Goal: Transaction & Acquisition: Book appointment/travel/reservation

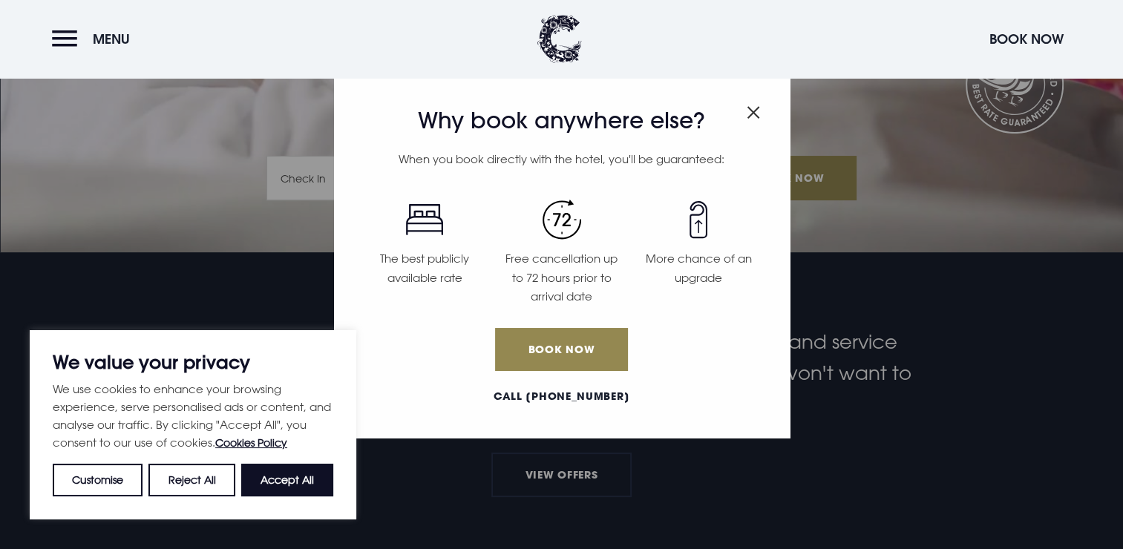
drag, startPoint x: 289, startPoint y: 486, endPoint x: 303, endPoint y: 481, distance: 14.3
click at [289, 486] on button "Accept All" at bounding box center [287, 480] width 92 height 33
checkbox input "true"
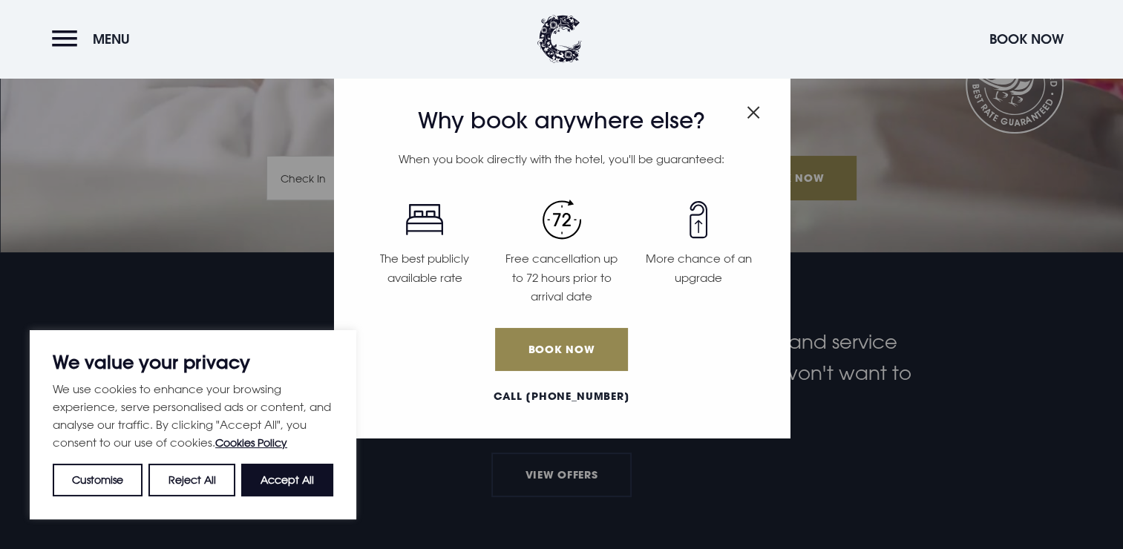
checkbox input "true"
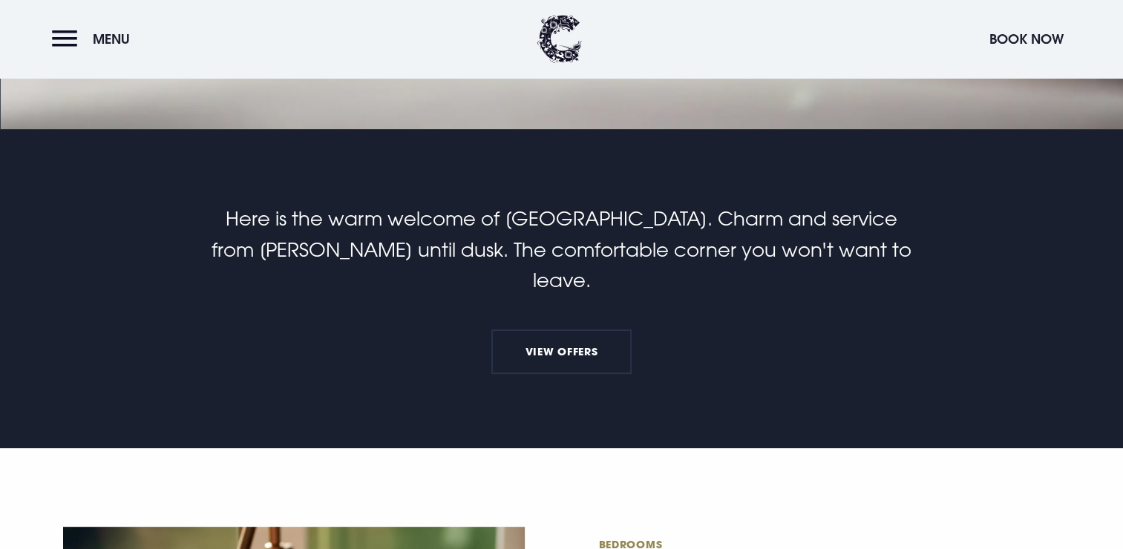
scroll to position [445, 0]
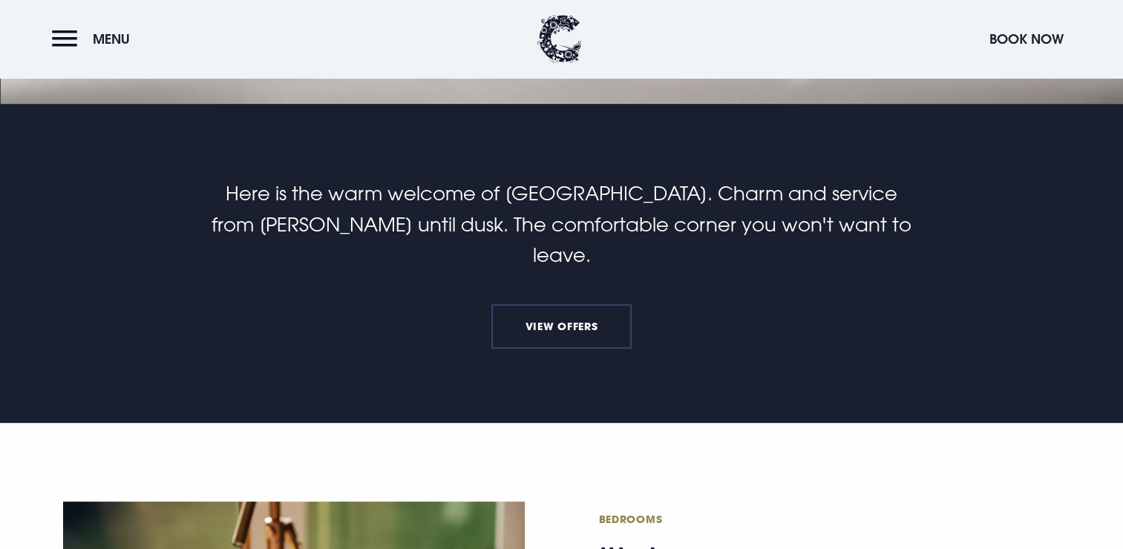
click at [577, 304] on link "View Offers" at bounding box center [561, 326] width 140 height 45
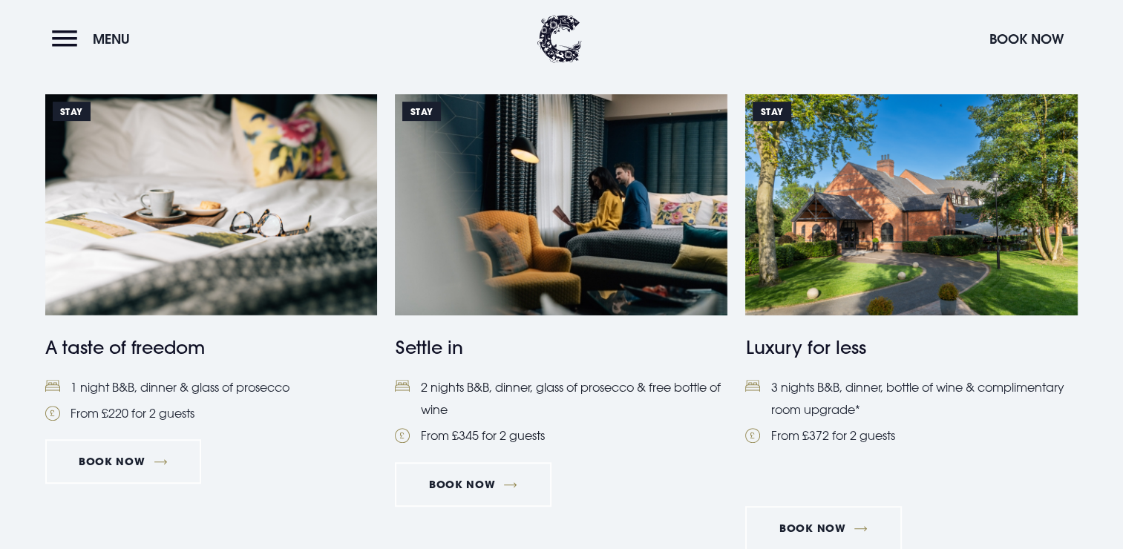
scroll to position [742, 0]
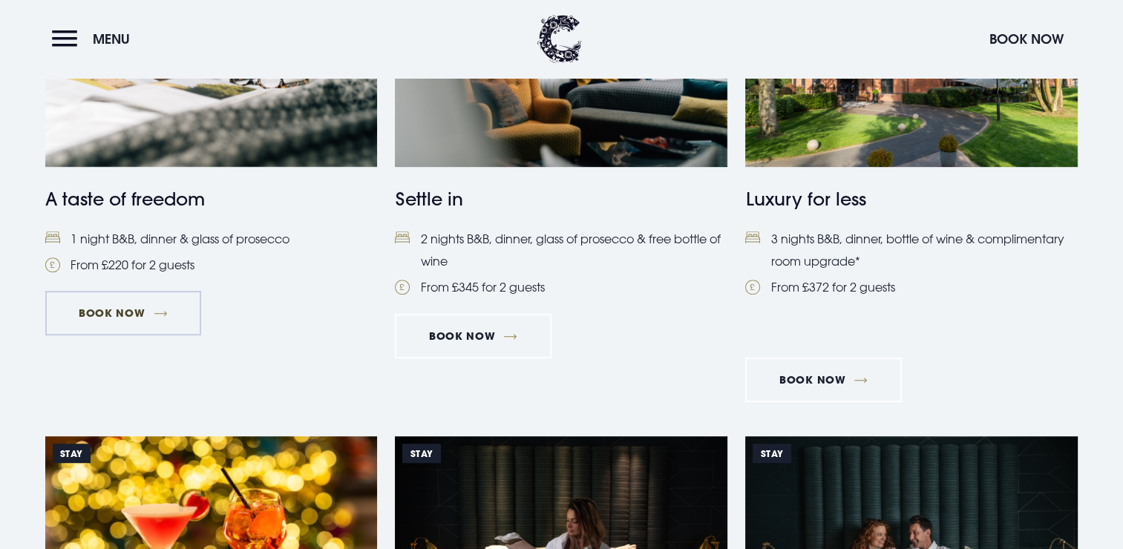
click at [122, 321] on link "Book Now" at bounding box center [123, 313] width 156 height 45
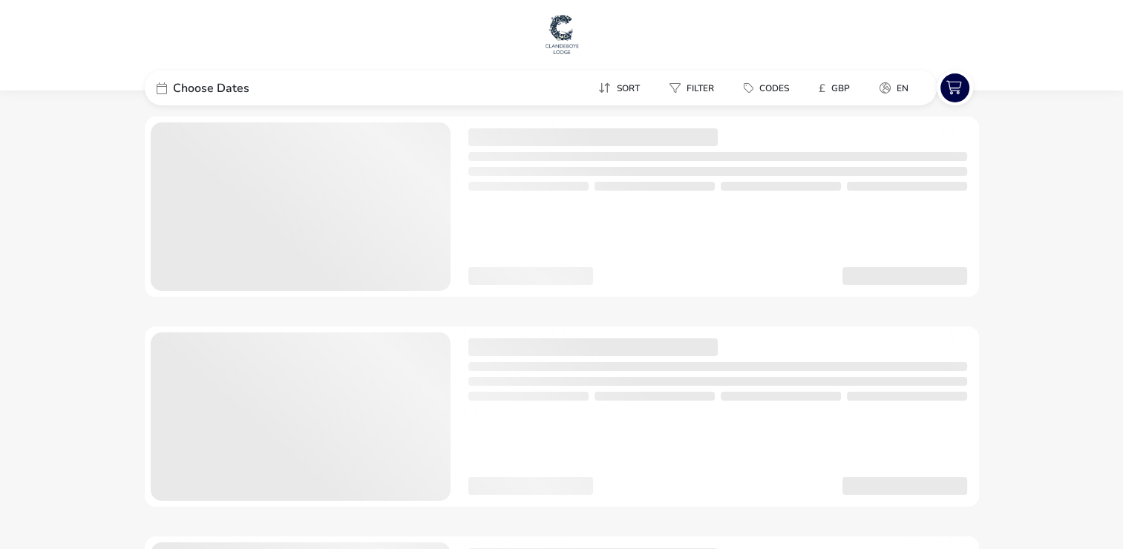
click at [644, 71] on div "Sort Filter Codes £ GBP en" at bounding box center [656, 88] width 560 height 35
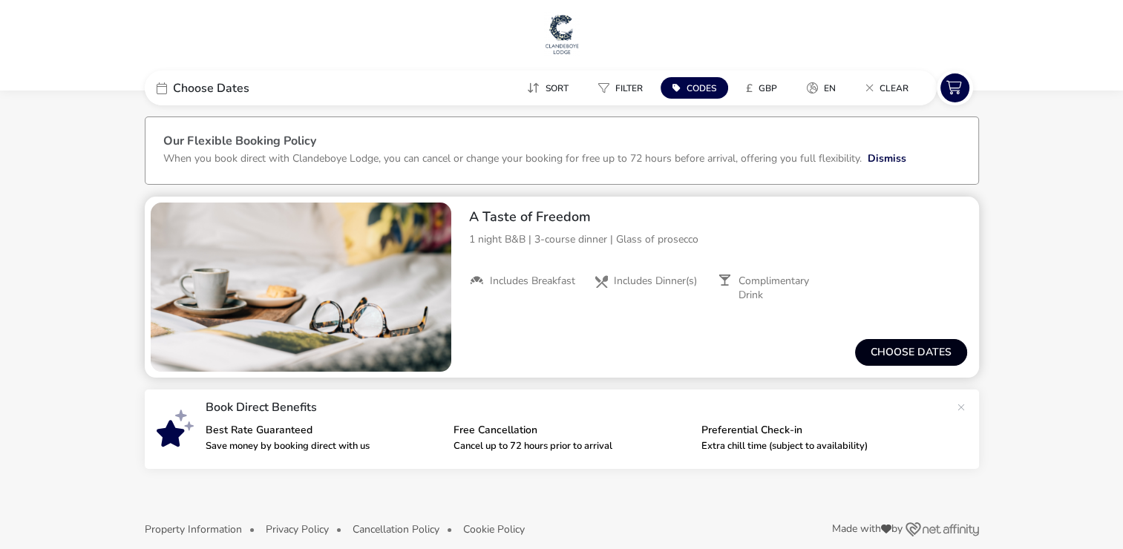
click at [894, 349] on button "Choose dates" at bounding box center [911, 352] width 112 height 27
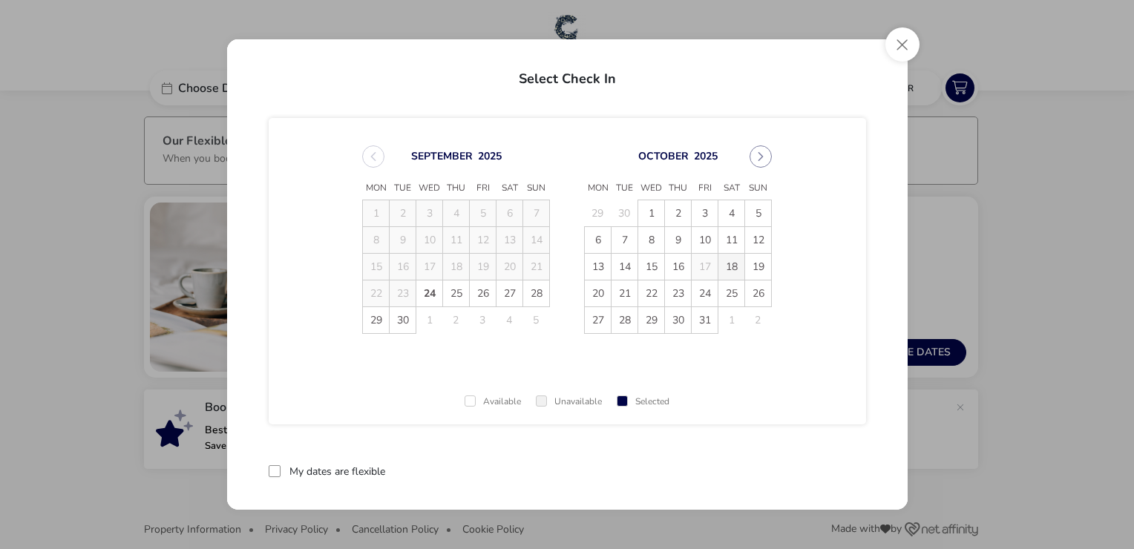
click at [727, 269] on span "18" at bounding box center [731, 267] width 26 height 26
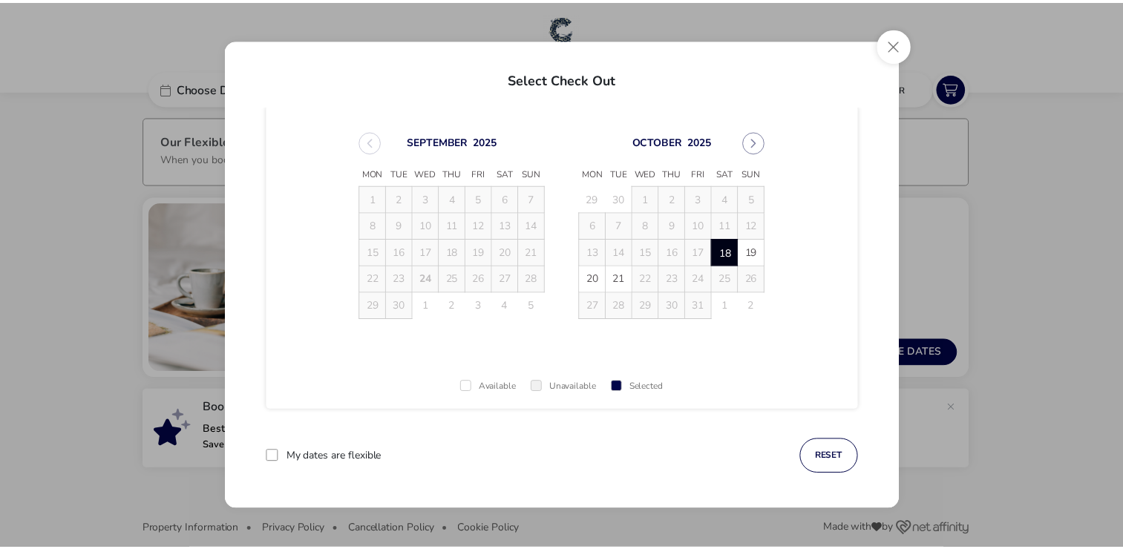
scroll to position [19, 0]
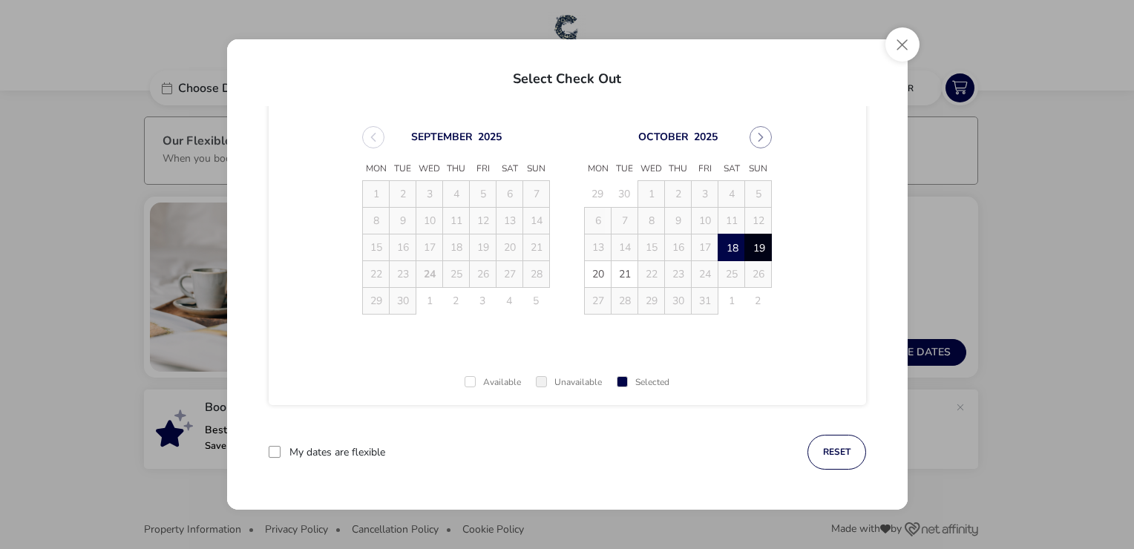
click at [756, 243] on span "19" at bounding box center [758, 248] width 26 height 26
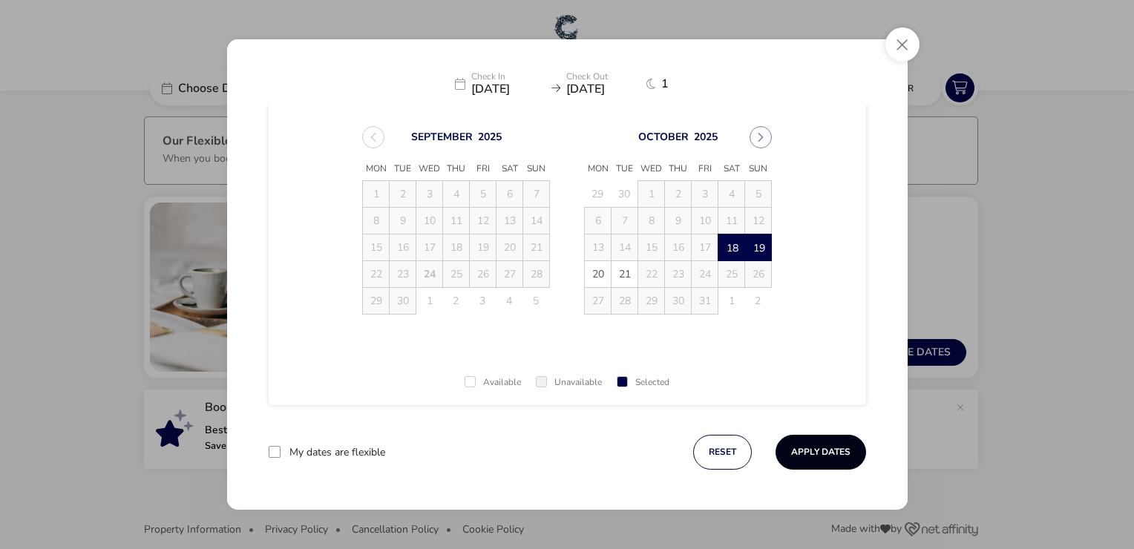
click at [813, 447] on button "Apply Dates" at bounding box center [821, 452] width 91 height 35
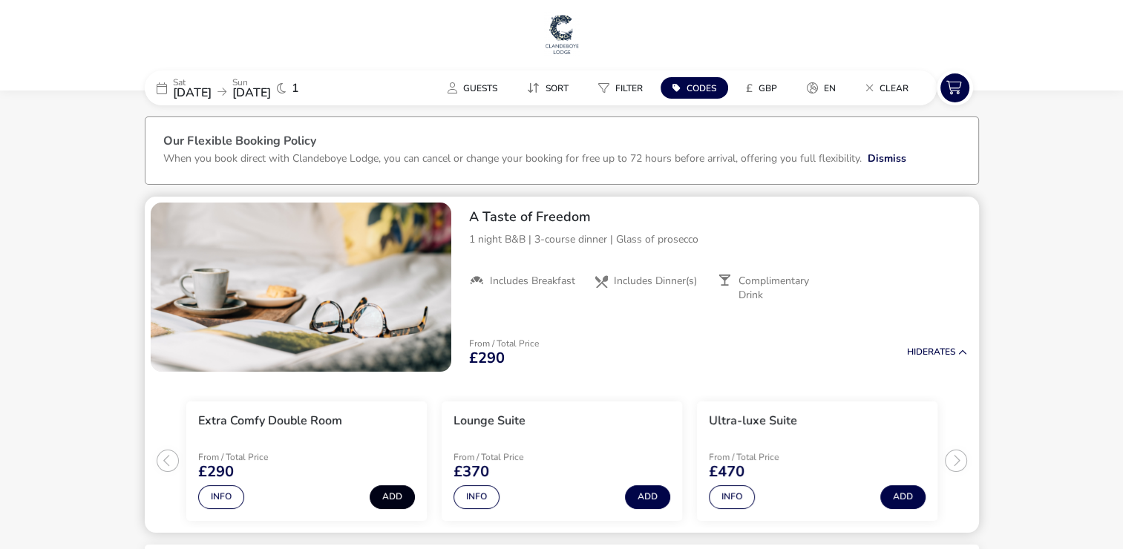
click at [389, 496] on button "Add" at bounding box center [392, 497] width 45 height 24
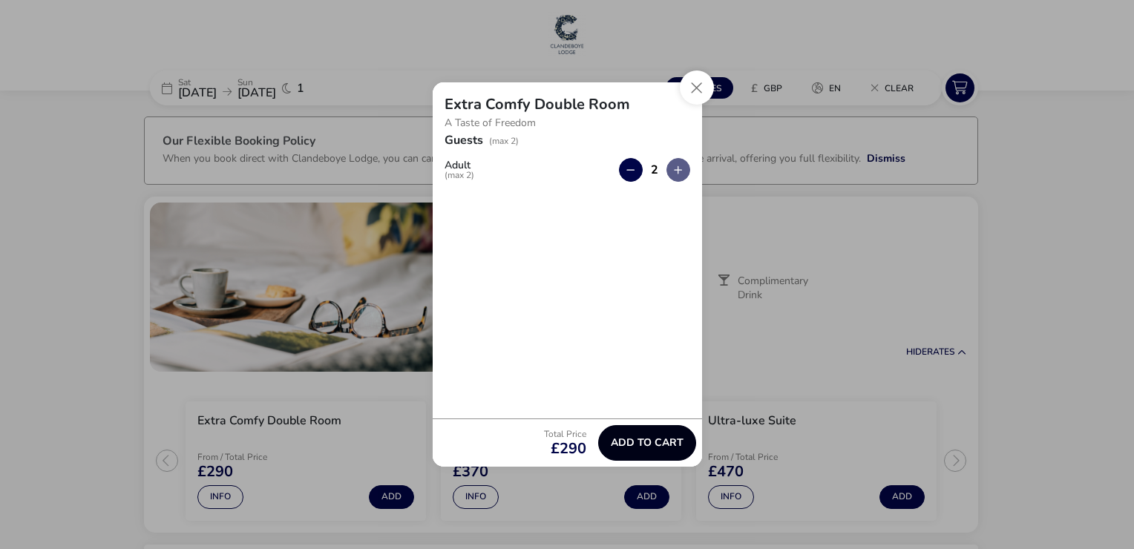
click at [646, 443] on span "Add to cart" at bounding box center [647, 442] width 73 height 11
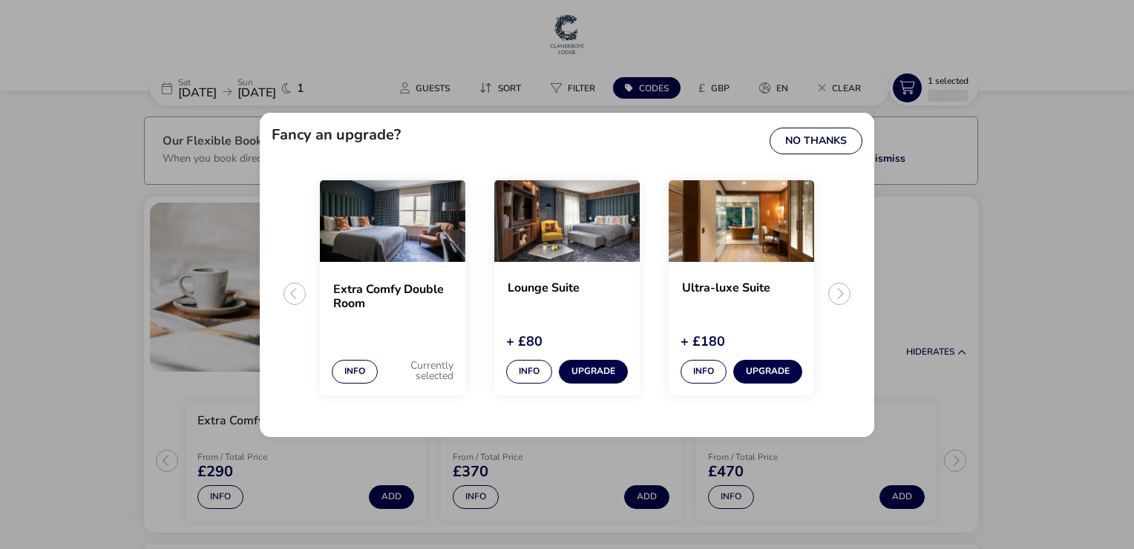
click at [840, 291] on ul "Extra Comfy Double Room Info Currently selected Lounge Suite + £80 Info Upgrade…" at bounding box center [567, 299] width 591 height 251
click at [818, 142] on button "No Thanks" at bounding box center [816, 141] width 93 height 27
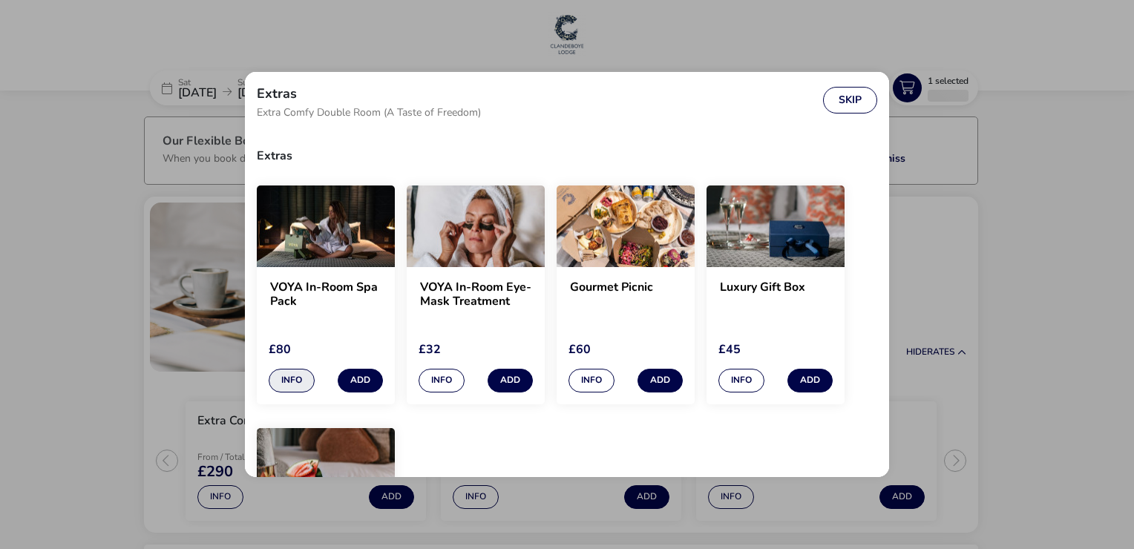
click at [295, 386] on button "Info" at bounding box center [292, 381] width 46 height 24
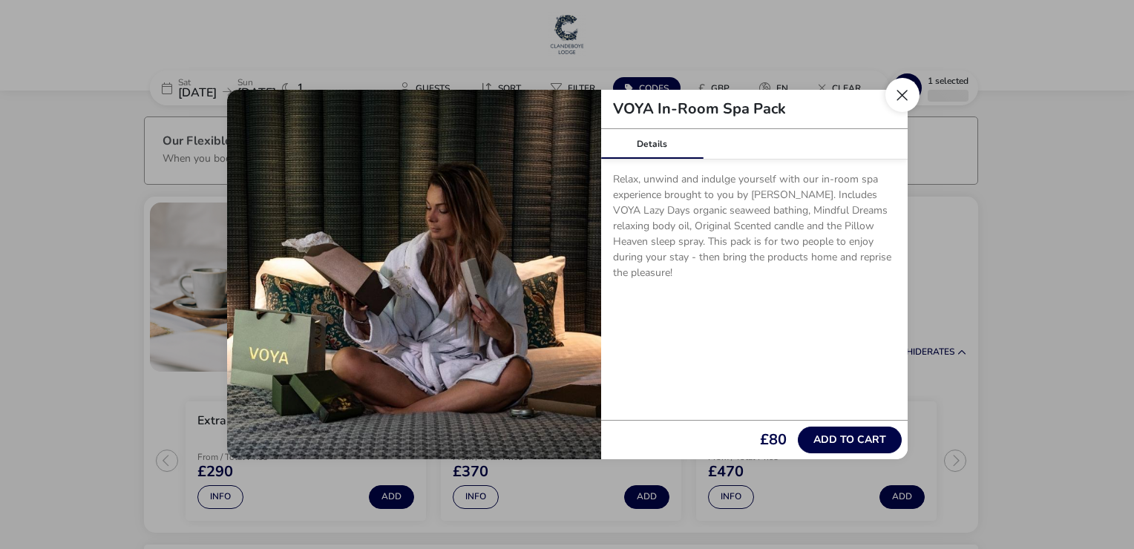
click at [899, 91] on button "Close" at bounding box center [902, 95] width 34 height 34
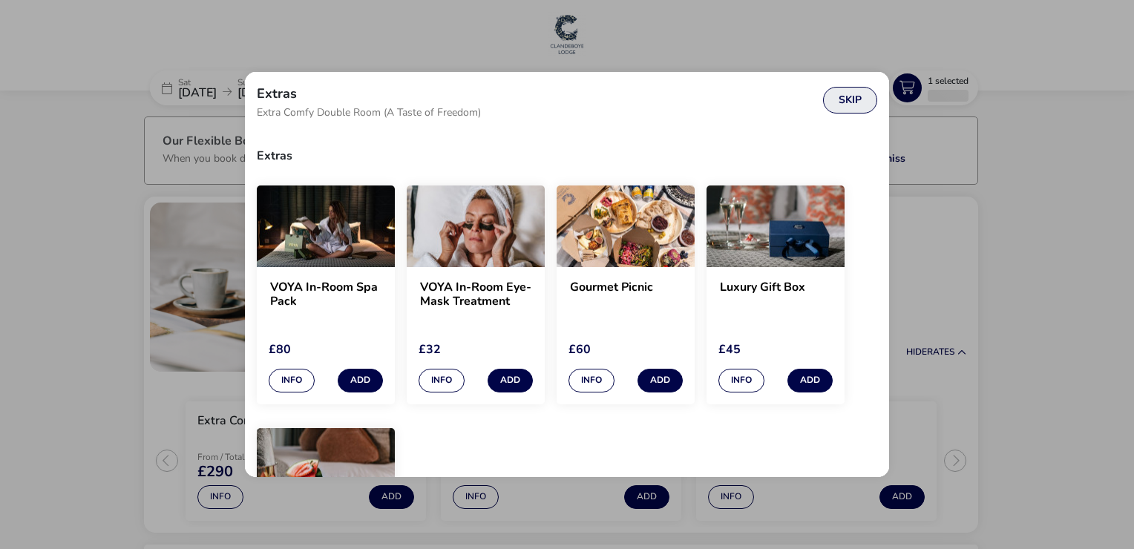
click at [856, 99] on button "Skip" at bounding box center [850, 100] width 54 height 27
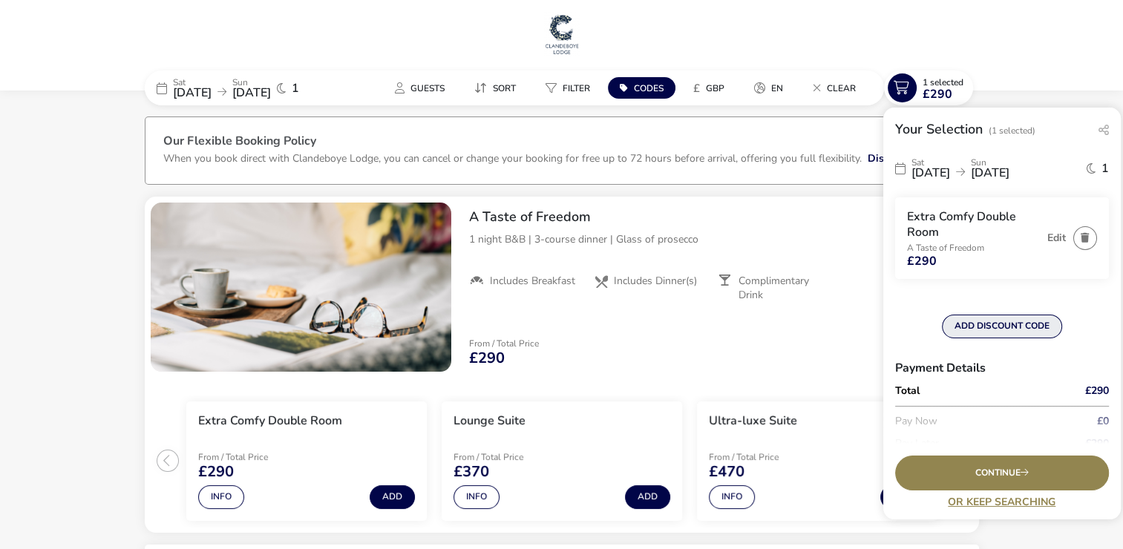
click at [986, 327] on button "ADD DISCOUNT CODE" at bounding box center [1002, 327] width 120 height 24
type input "RORY20"
click at [1068, 332] on button "Apply" at bounding box center [1083, 333] width 45 height 31
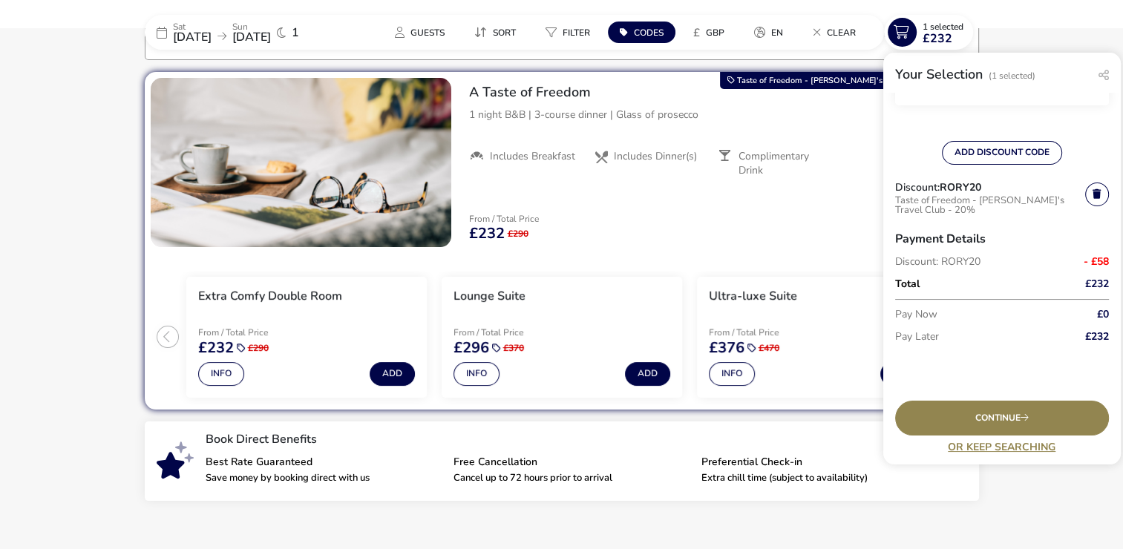
scroll to position [148, 0]
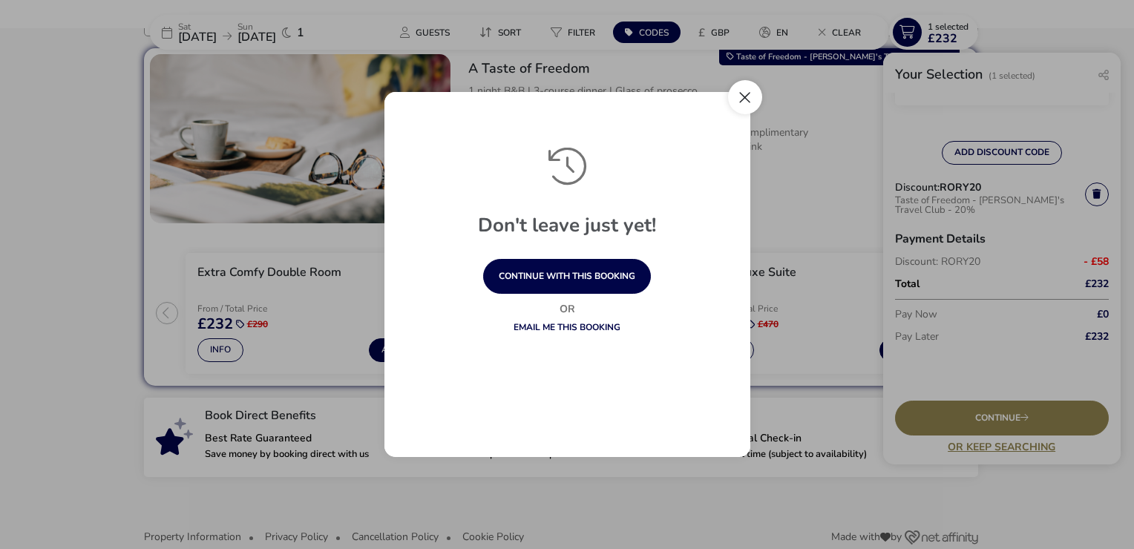
click at [750, 94] on button "Close" at bounding box center [745, 97] width 34 height 34
